Goal: Task Accomplishment & Management: Manage account settings

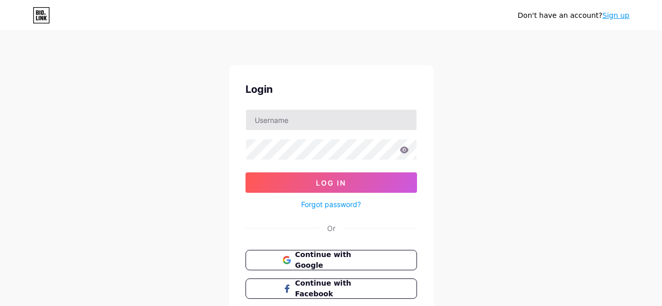
type input "[EMAIL_ADDRESS][DOMAIN_NAME]"
click at [246, 173] on button "Log In" at bounding box center [332, 183] width 172 height 20
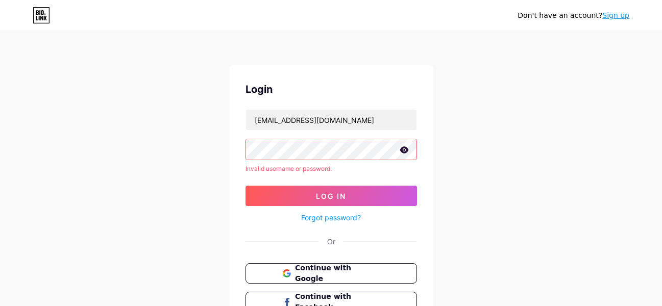
click at [177, 145] on div "Don't have an account? Sign up Login [EMAIL_ADDRESS][DOMAIN_NAME] Invalid usern…" at bounding box center [331, 195] width 662 height 390
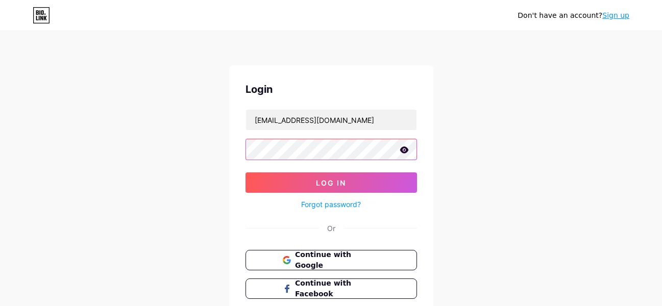
click at [246, 173] on button "Log In" at bounding box center [332, 183] width 172 height 20
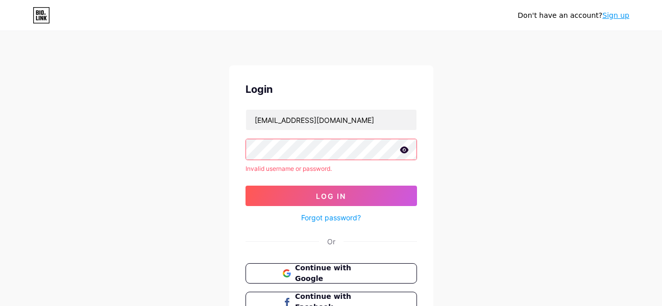
click at [405, 153] on icon at bounding box center [404, 150] width 9 height 7
click at [404, 152] on icon at bounding box center [404, 150] width 10 height 10
click at [337, 219] on link "Forgot password?" at bounding box center [331, 217] width 60 height 11
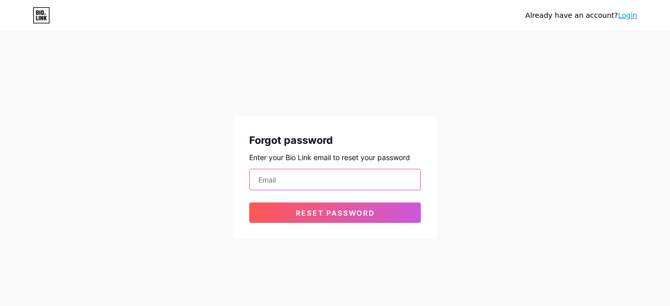
click at [360, 178] on input "email" at bounding box center [335, 179] width 171 height 20
type input "[EMAIL_ADDRESS][DOMAIN_NAME]"
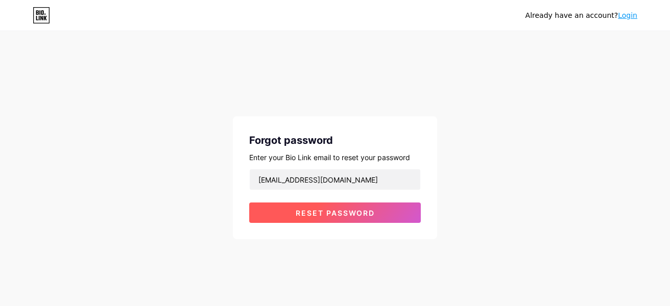
click at [338, 208] on button "Reset password" at bounding box center [335, 213] width 172 height 20
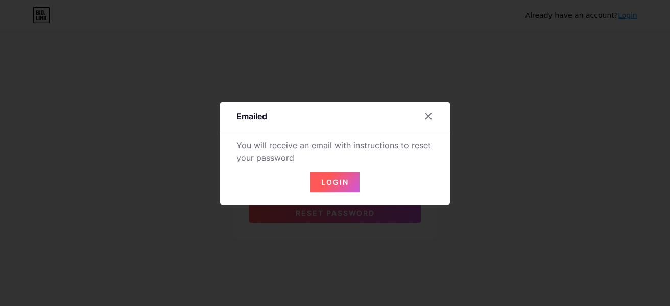
click at [346, 178] on button "Login" at bounding box center [334, 182] width 49 height 20
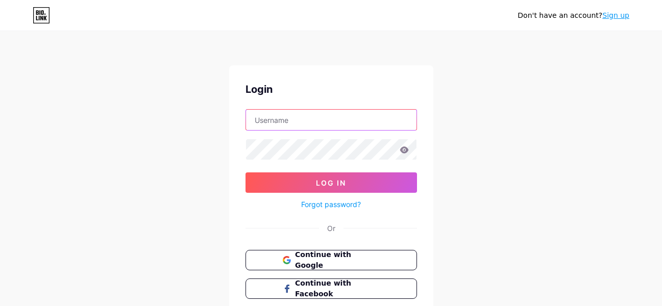
drag, startPoint x: 302, startPoint y: 119, endPoint x: 302, endPoint y: 129, distance: 9.2
click at [302, 119] on input "text" at bounding box center [331, 120] width 171 height 20
paste input "Hol@199belinda2018"
type input "[EMAIL_ADDRESS][DOMAIN_NAME]"
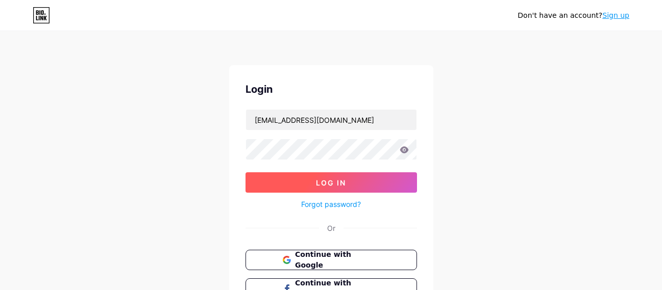
click at [335, 181] on span "Log In" at bounding box center [331, 183] width 30 height 9
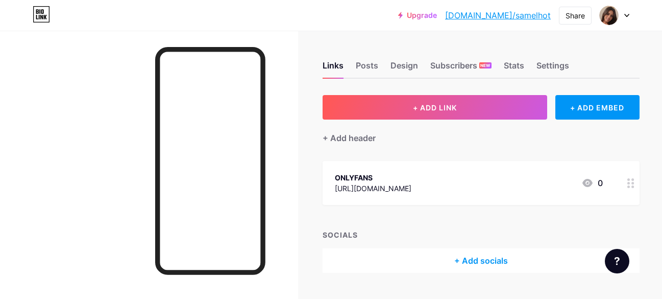
click at [403, 188] on div "[URL][DOMAIN_NAME]" at bounding box center [373, 188] width 77 height 11
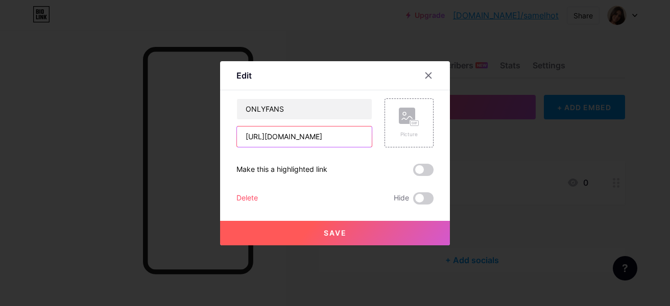
click at [350, 135] on input "[URL][DOMAIN_NAME]" at bounding box center [304, 137] width 135 height 20
drag, startPoint x: 355, startPoint y: 138, endPoint x: 106, endPoint y: 120, distance: 249.8
click at [107, 121] on div "Edit Content YouTube Play YouTube video without leaving your page. ADD Vimeo Pl…" at bounding box center [335, 153] width 670 height 306
paste input "[DOMAIN_NAME][URL]"
type input "[URL][DOMAIN_NAME]"
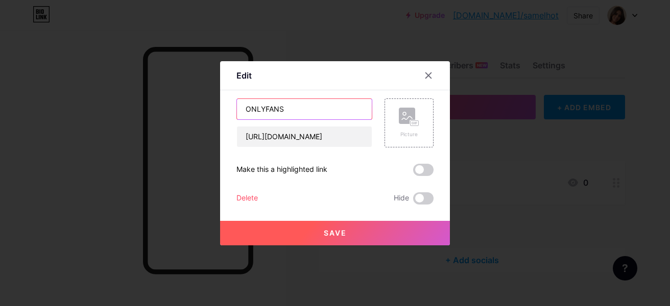
drag, startPoint x: 302, startPoint y: 110, endPoint x: 161, endPoint y: 99, distance: 141.4
click at [161, 99] on div "Edit Content YouTube Play YouTube video without leaving your page. ADD Vimeo Pl…" at bounding box center [335, 153] width 670 height 306
drag, startPoint x: 273, startPoint y: 106, endPoint x: 186, endPoint y: 109, distance: 86.3
click at [186, 109] on div "Edit Content YouTube Play YouTube video without leaving your page. ADD Vimeo Pl…" at bounding box center [335, 153] width 670 height 306
type input "FANSLY"
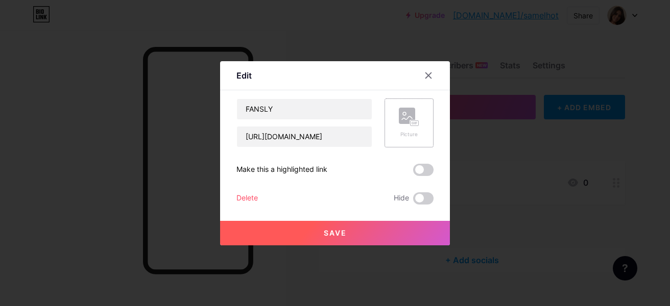
click at [399, 116] on rect at bounding box center [407, 116] width 16 height 16
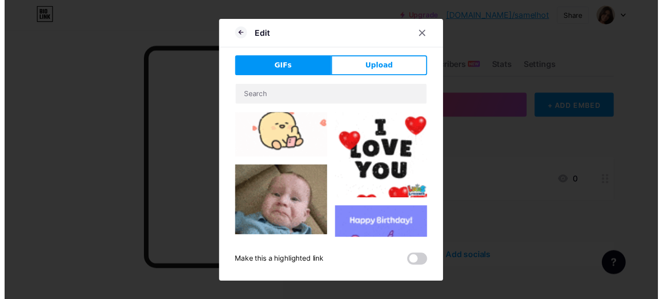
scroll to position [153, 0]
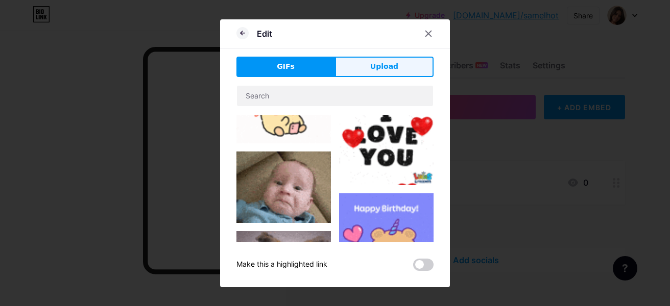
click at [373, 63] on span "Upload" at bounding box center [384, 66] width 28 height 11
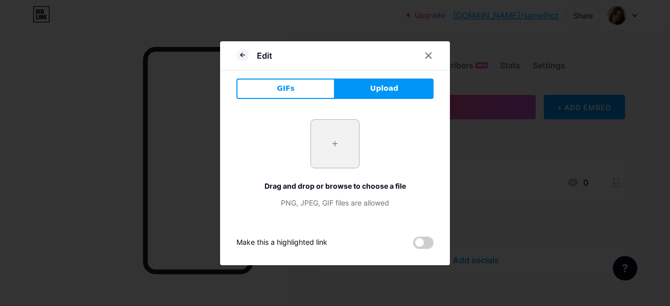
click at [328, 143] on input "file" at bounding box center [335, 144] width 48 height 48
type input "C:\fakepath\onlyfans.jpg"
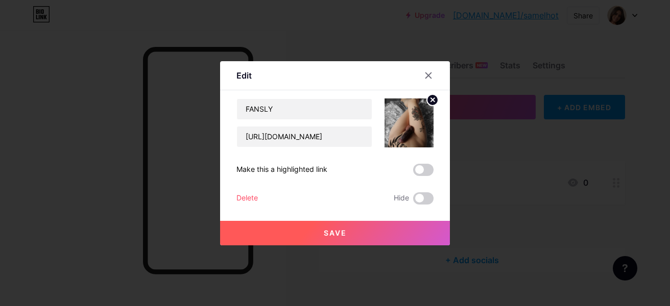
drag, startPoint x: 377, startPoint y: 234, endPoint x: 383, endPoint y: 233, distance: 6.3
click at [378, 234] on button "Save" at bounding box center [335, 233] width 230 height 25
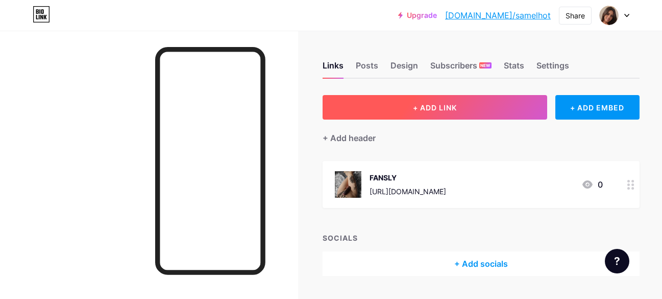
click at [432, 111] on span "+ ADD LINK" at bounding box center [435, 107] width 44 height 9
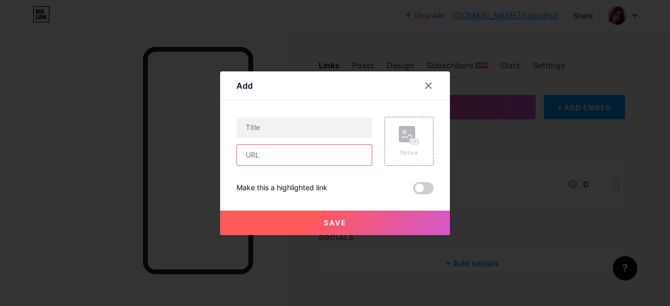
click at [279, 156] on input "text" at bounding box center [304, 155] width 135 height 20
paste input "[DOMAIN_NAME][URL]"
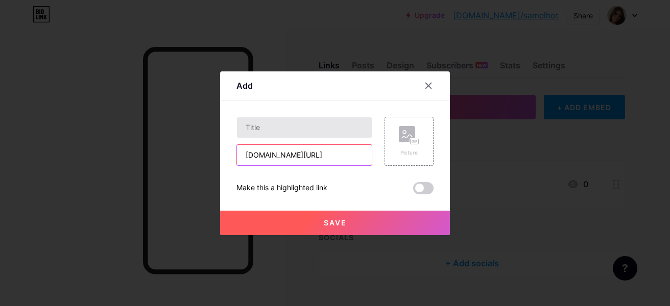
type input "[DOMAIN_NAME][URL]"
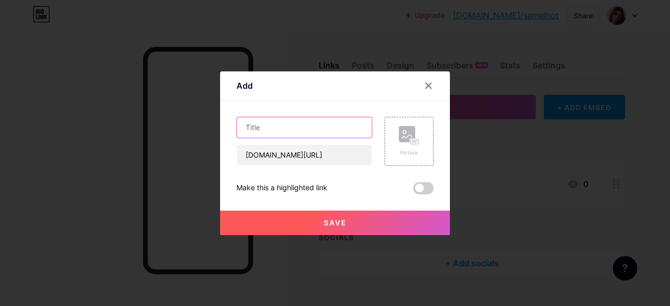
click at [295, 133] on input "text" at bounding box center [304, 127] width 135 height 20
type input "p"
type input "PATREON"
click at [401, 142] on rect at bounding box center [407, 134] width 16 height 16
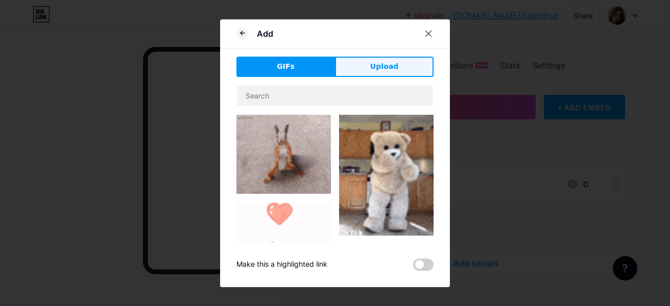
click at [368, 67] on button "Upload" at bounding box center [384, 67] width 99 height 20
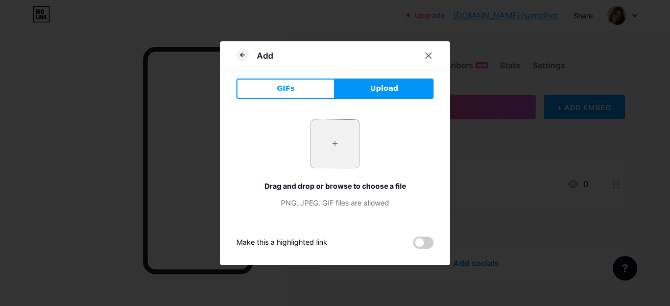
click at [335, 139] on input "file" at bounding box center [335, 144] width 48 height 48
type input "C:\fakepath\20230607_1139581.jpg"
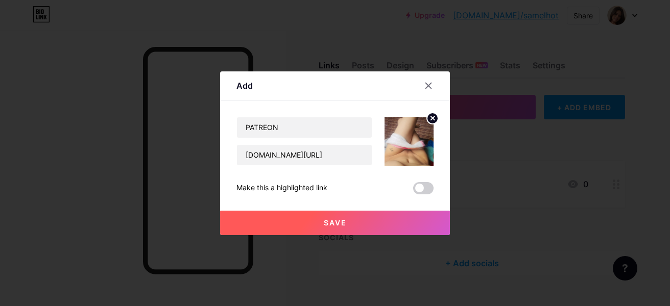
click at [353, 226] on button "Save" at bounding box center [335, 223] width 230 height 25
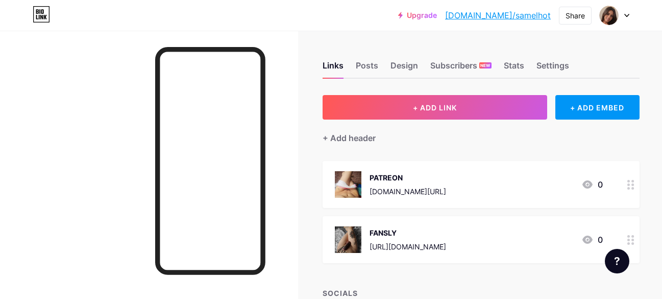
click at [446, 241] on div "[URL][DOMAIN_NAME]" at bounding box center [408, 246] width 77 height 11
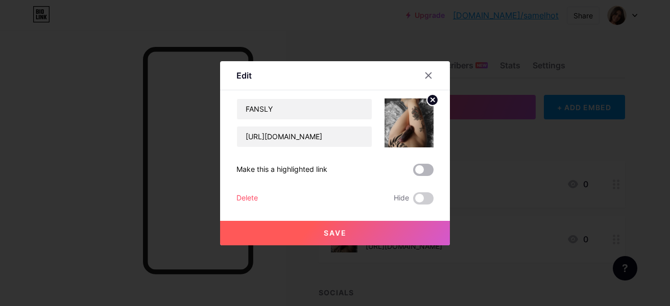
click at [417, 173] on span at bounding box center [423, 170] width 20 height 12
click at [413, 173] on input "checkbox" at bounding box center [413, 173] width 0 height 0
click at [384, 238] on button "Save" at bounding box center [335, 233] width 230 height 25
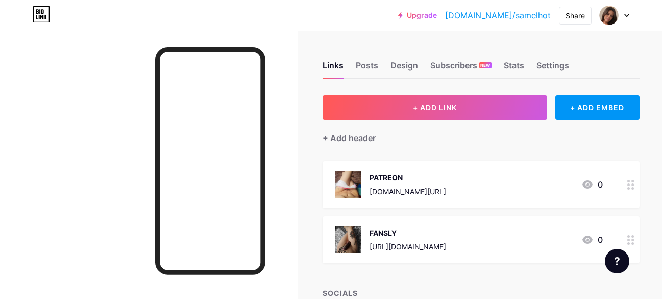
drag, startPoint x: 441, startPoint y: 199, endPoint x: 447, endPoint y: 170, distance: 29.6
click at [447, 170] on span "PATREON [DOMAIN_NAME][URL] 0 FANSLY [URL][DOMAIN_NAME] 0" at bounding box center [481, 212] width 317 height 102
drag, startPoint x: 286, startPoint y: 178, endPoint x: 294, endPoint y: 179, distance: 7.3
click at [286, 178] on div "Links Posts Design Subscribers NEW Stats Settings + ADD LINK + ADD EMBED + Add …" at bounding box center [341, 206] width 683 height 351
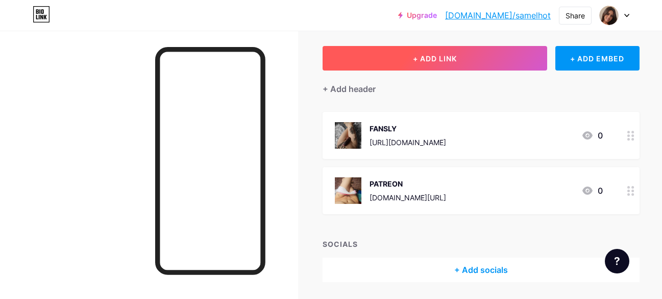
scroll to position [32, 0]
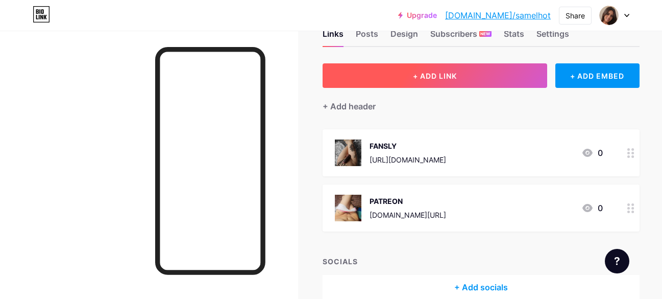
click at [436, 72] on span "+ ADD LINK" at bounding box center [435, 75] width 44 height 9
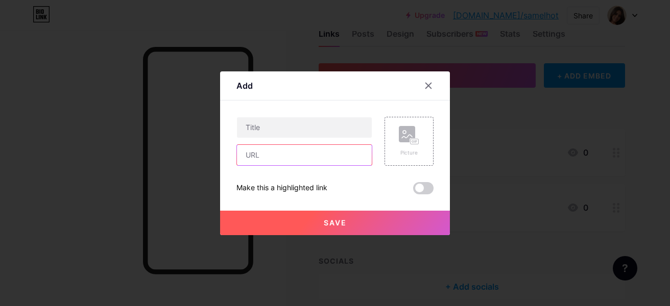
click at [284, 152] on input "text" at bounding box center [304, 155] width 135 height 20
paste input "[URL][DOMAIN_NAME]"
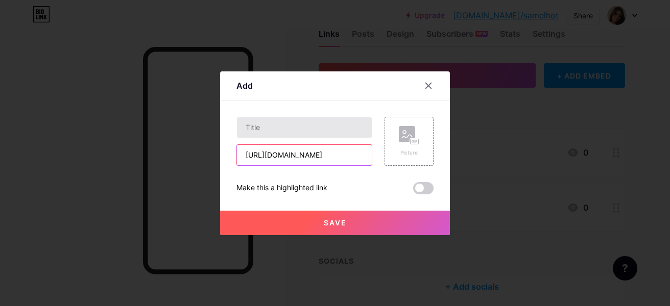
type input "[URL][DOMAIN_NAME]"
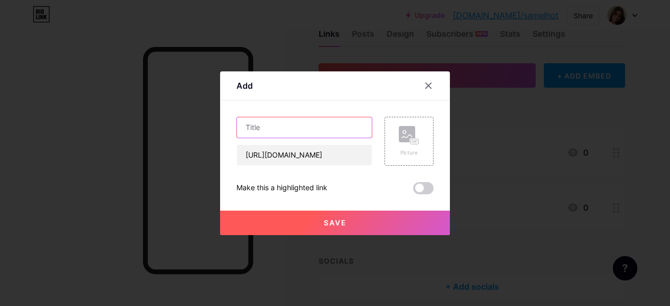
click at [289, 130] on input "text" at bounding box center [304, 127] width 135 height 20
type input "x"
type input "X"
click at [411, 140] on rect at bounding box center [414, 141] width 8 height 5
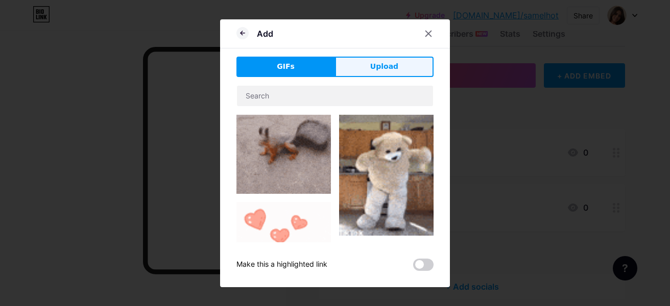
click at [384, 69] on span "Upload" at bounding box center [384, 66] width 28 height 11
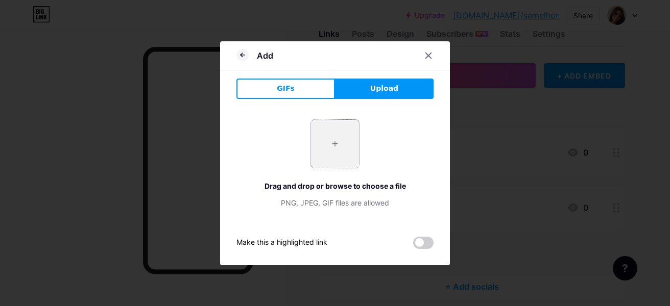
click at [335, 147] on input "file" at bounding box center [335, 144] width 48 height 48
type input "C:\fakepath\big-penis-gifted-boy-sex.jpg"
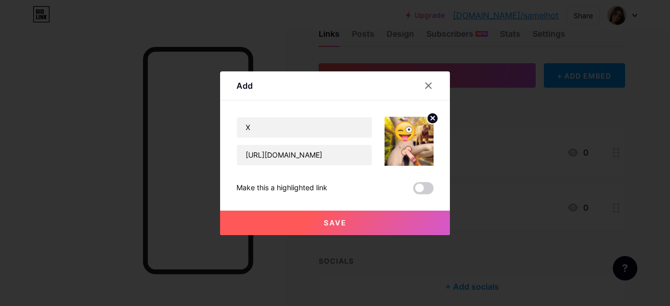
click at [373, 221] on button "Save" at bounding box center [335, 223] width 230 height 25
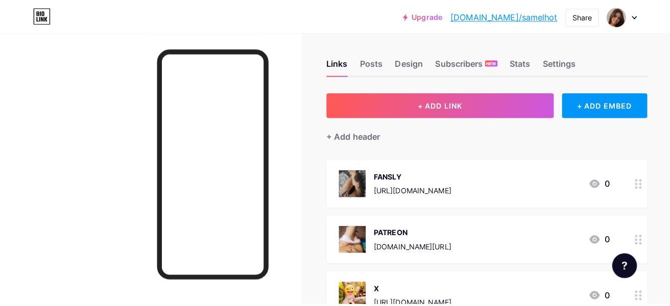
scroll to position [0, 0]
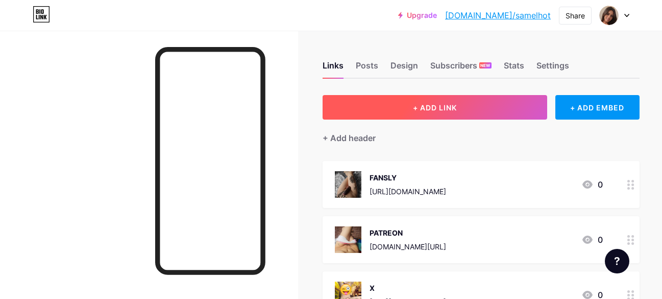
click at [471, 101] on button "+ ADD LINK" at bounding box center [435, 107] width 225 height 25
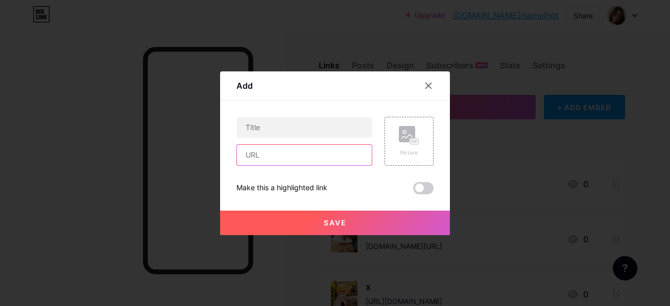
click at [277, 148] on input "text" at bounding box center [304, 155] width 135 height 20
paste input "[URL][DOMAIN_NAME]"
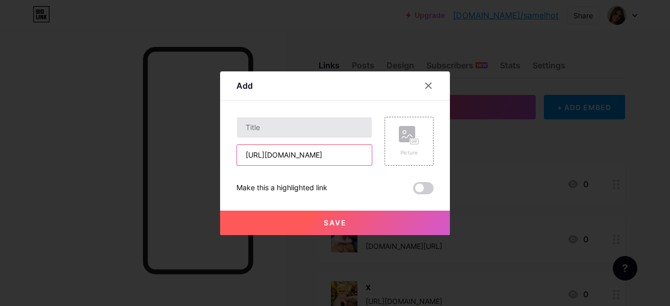
type input "[URL][DOMAIN_NAME]"
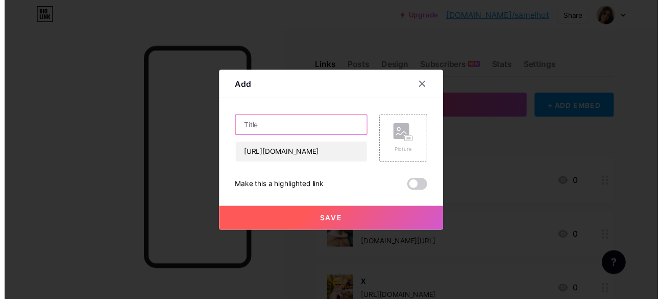
scroll to position [0, 0]
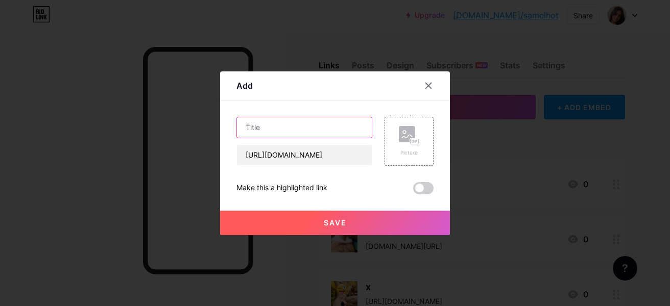
click at [287, 128] on input "text" at bounding box center [304, 127] width 135 height 20
type input "instagram"
click at [411, 139] on rect at bounding box center [414, 141] width 8 height 5
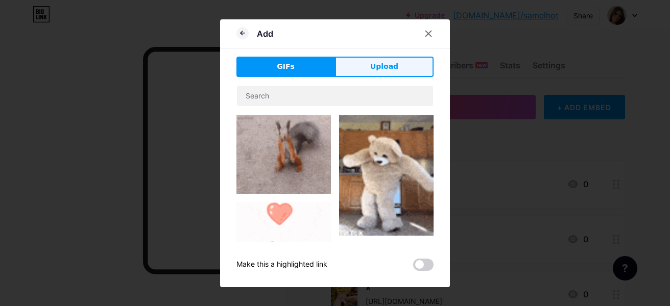
click at [382, 67] on span "Upload" at bounding box center [384, 66] width 28 height 11
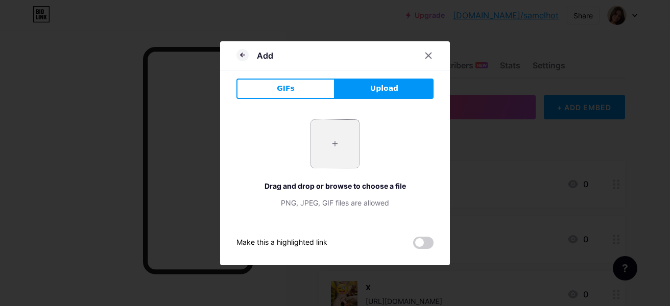
click at [339, 142] on input "file" at bounding box center [335, 144] width 48 height 48
type input "C:\fakepath\SEXO8.jpg"
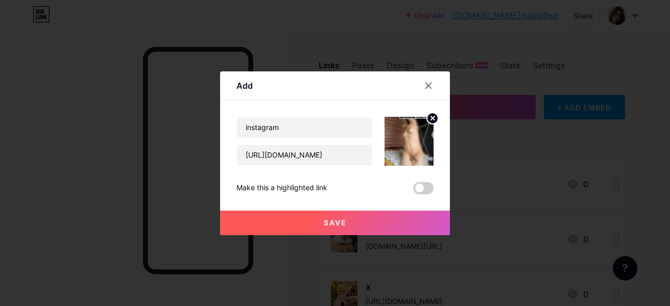
click at [373, 221] on button "Save" at bounding box center [335, 223] width 230 height 25
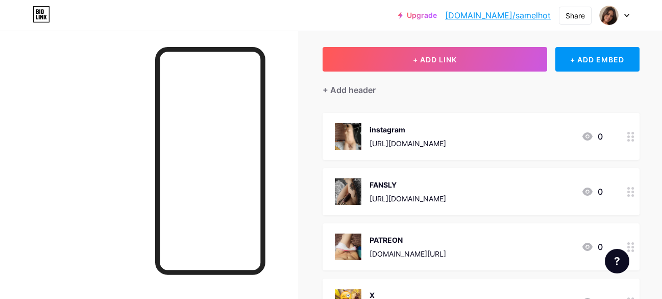
scroll to position [102, 0]
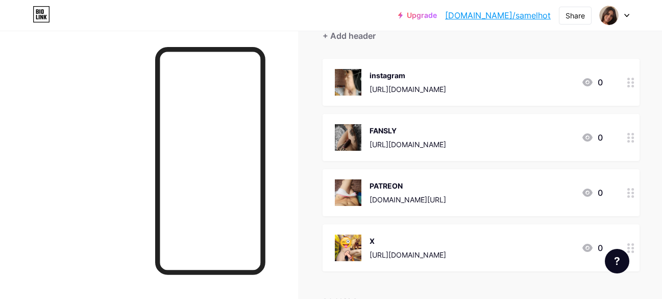
drag, startPoint x: 514, startPoint y: 77, endPoint x: 496, endPoint y: 186, distance: 111.1
click at [474, 238] on span "instagram [URL][DOMAIN_NAME] 0 FANSLY [URL][DOMAIN_NAME] 0 PATREON [DOMAIN_NAME…" at bounding box center [481, 165] width 317 height 212
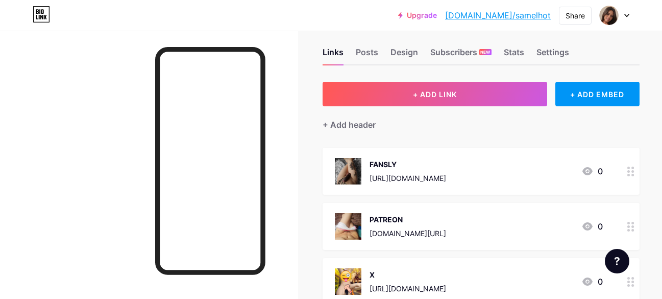
scroll to position [0, 0]
